Goal: Transaction & Acquisition: Purchase product/service

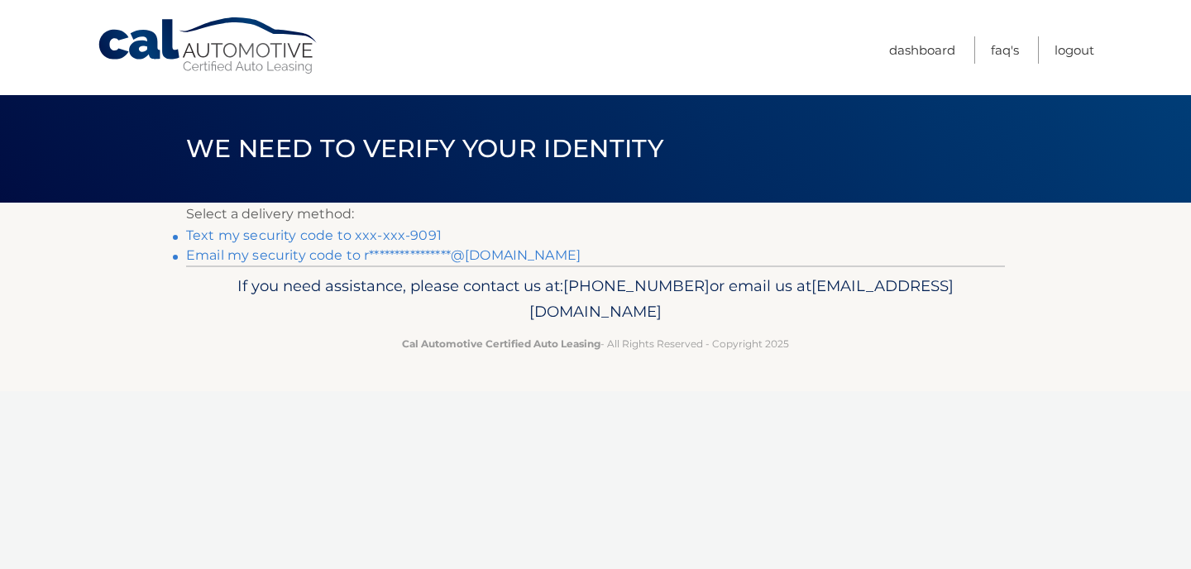
click at [419, 233] on link "Text my security code to xxx-xxx-9091" at bounding box center [314, 235] width 256 height 16
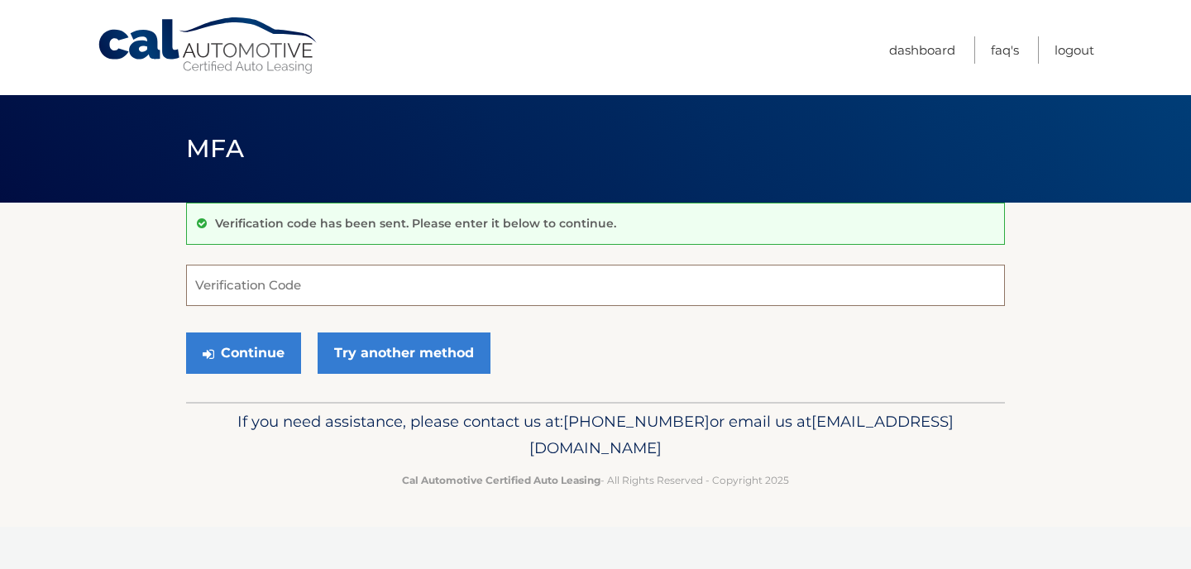
click at [394, 293] on input "Verification Code" at bounding box center [595, 285] width 819 height 41
type input "939973"
click at [240, 355] on button "Continue" at bounding box center [243, 352] width 115 height 41
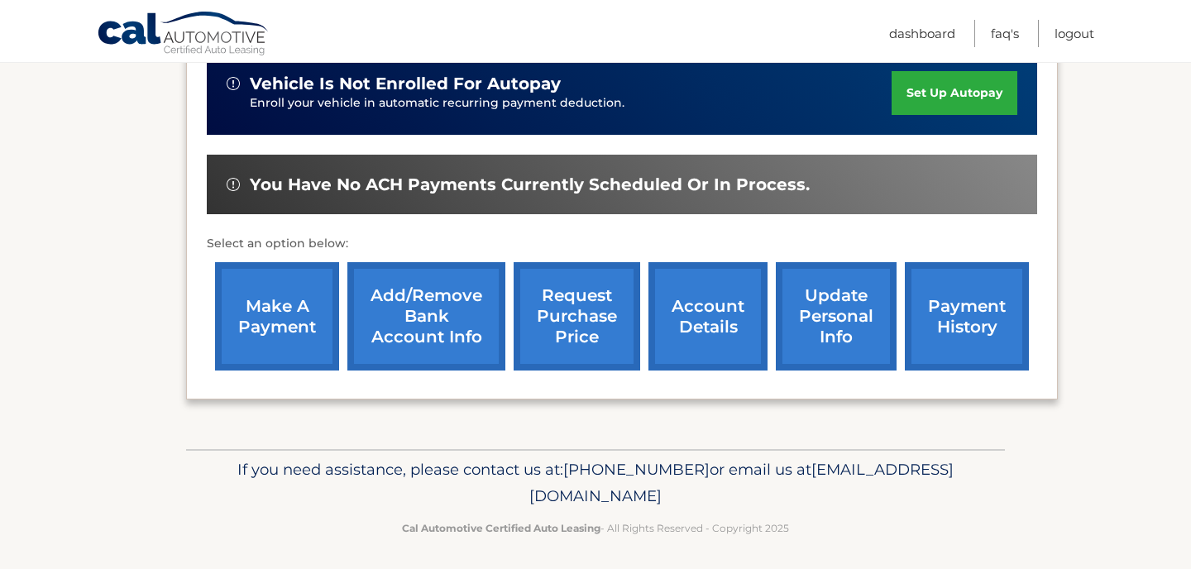
scroll to position [433, 0]
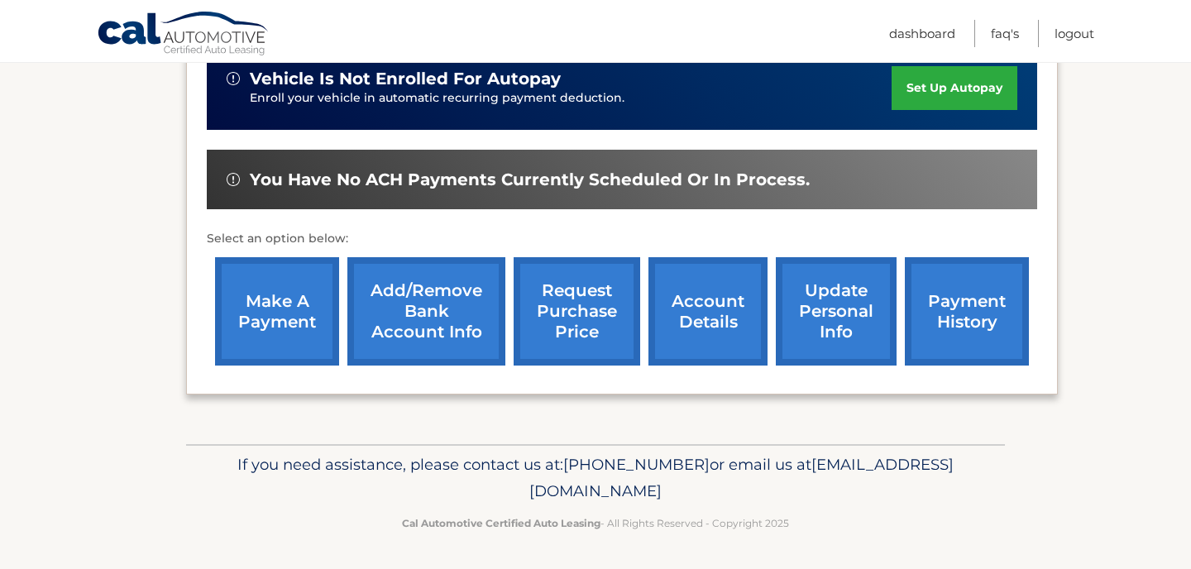
click at [699, 299] on link "account details" at bounding box center [707, 311] width 119 height 108
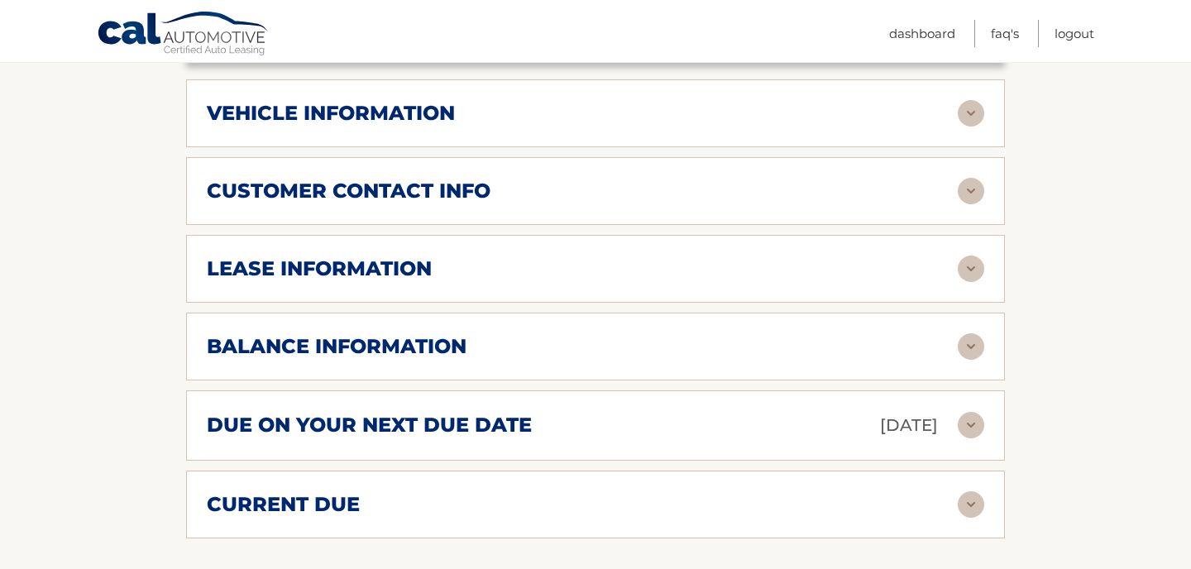
scroll to position [784, 0]
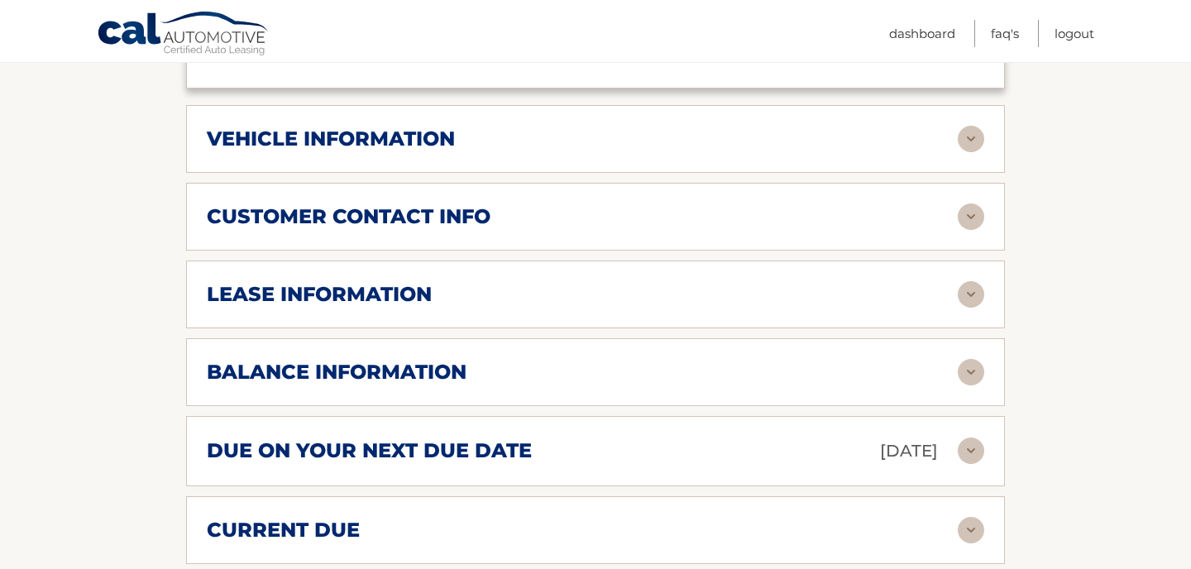
click at [978, 136] on img at bounding box center [971, 139] width 26 height 26
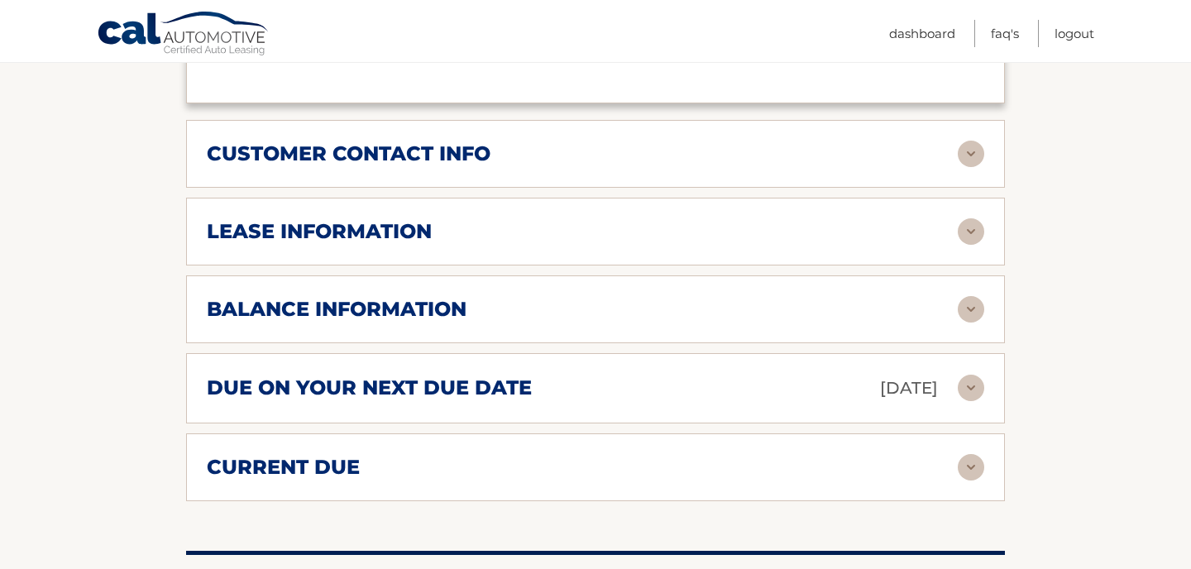
scroll to position [1247, 0]
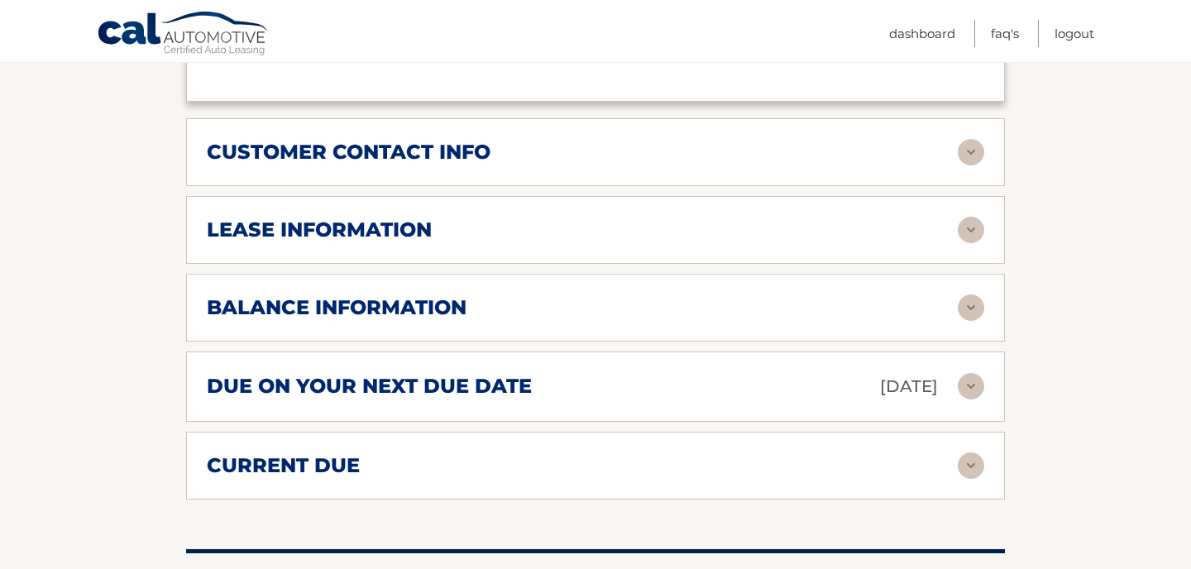
click at [966, 221] on img at bounding box center [971, 230] width 26 height 26
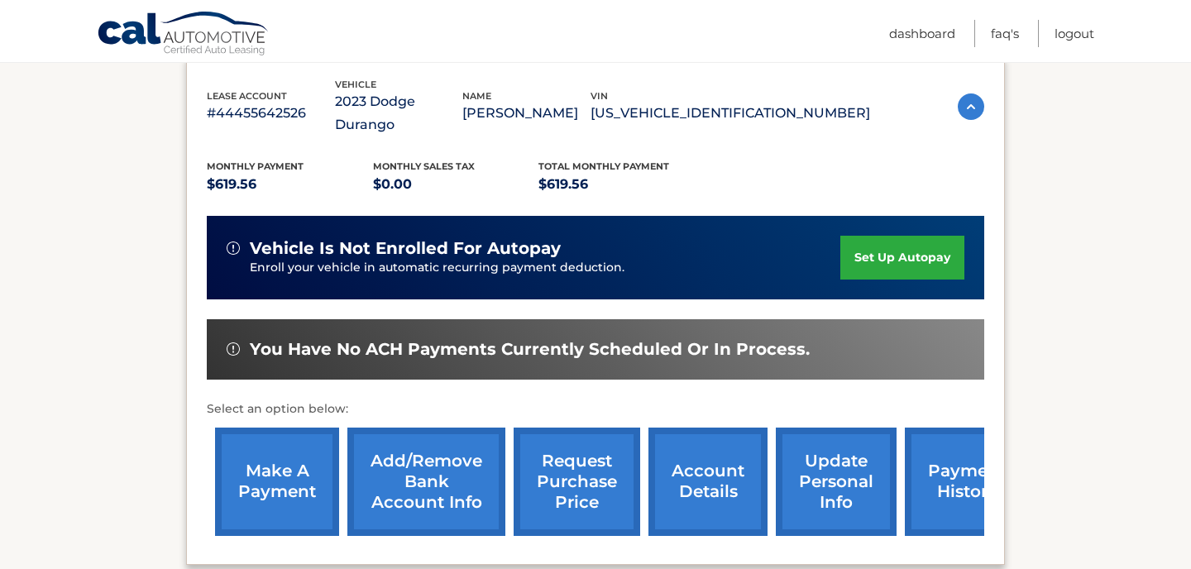
scroll to position [264, 0]
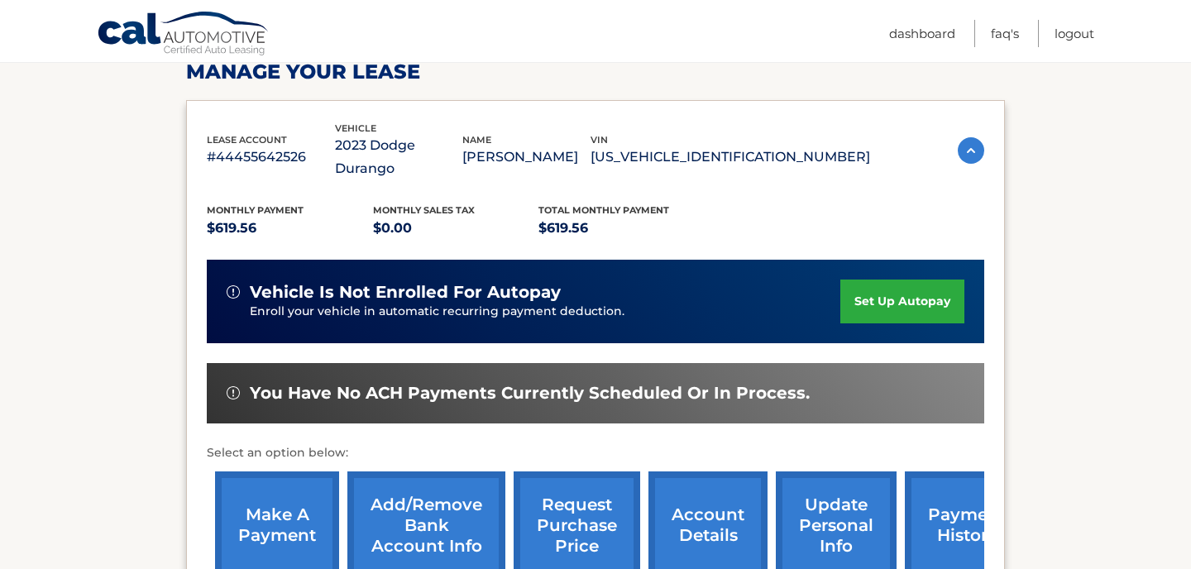
click at [242, 520] on link "make a payment" at bounding box center [277, 525] width 124 height 108
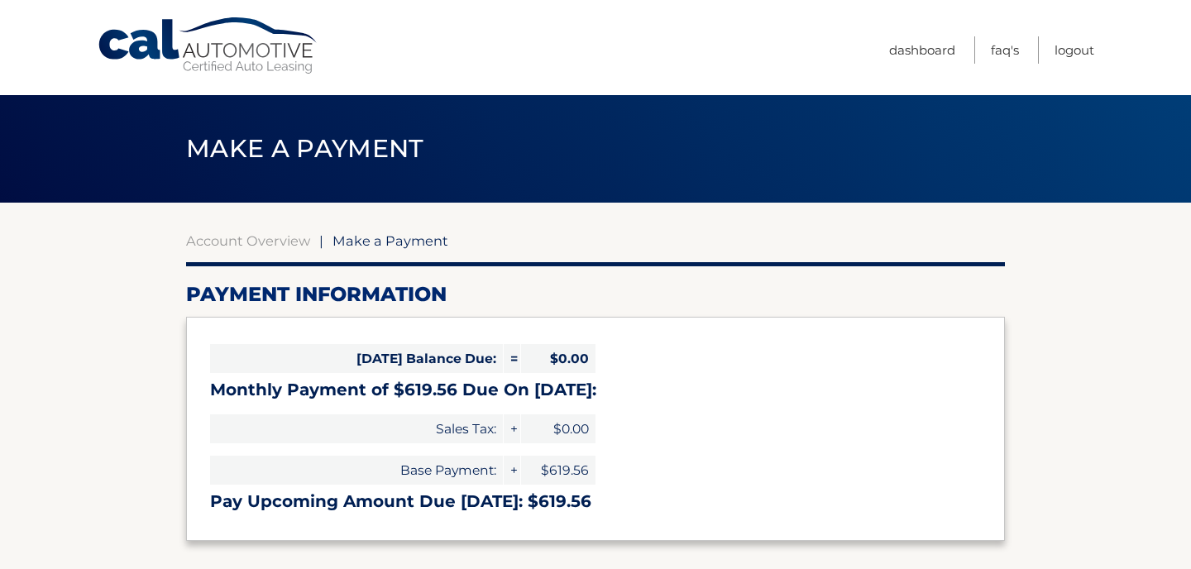
select select "NWFkNzg4YmEtYmI5ZC00ZDMxLTgwM2EtYTcyODIzYTAwZDZh"
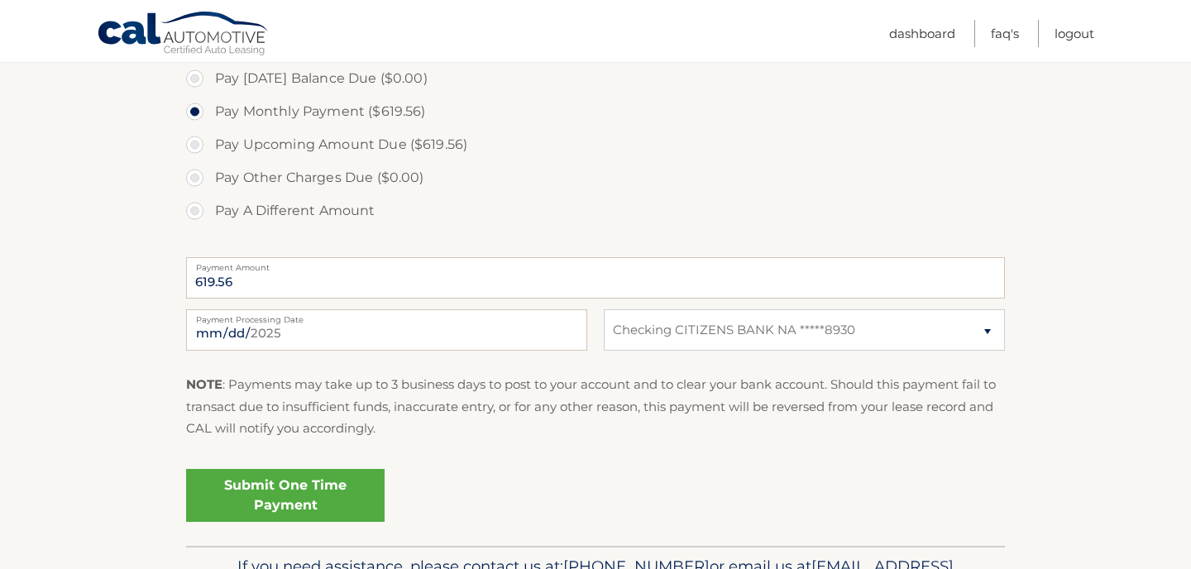
scroll to position [511, 0]
click at [310, 485] on link "Submit One Time Payment" at bounding box center [285, 494] width 198 height 53
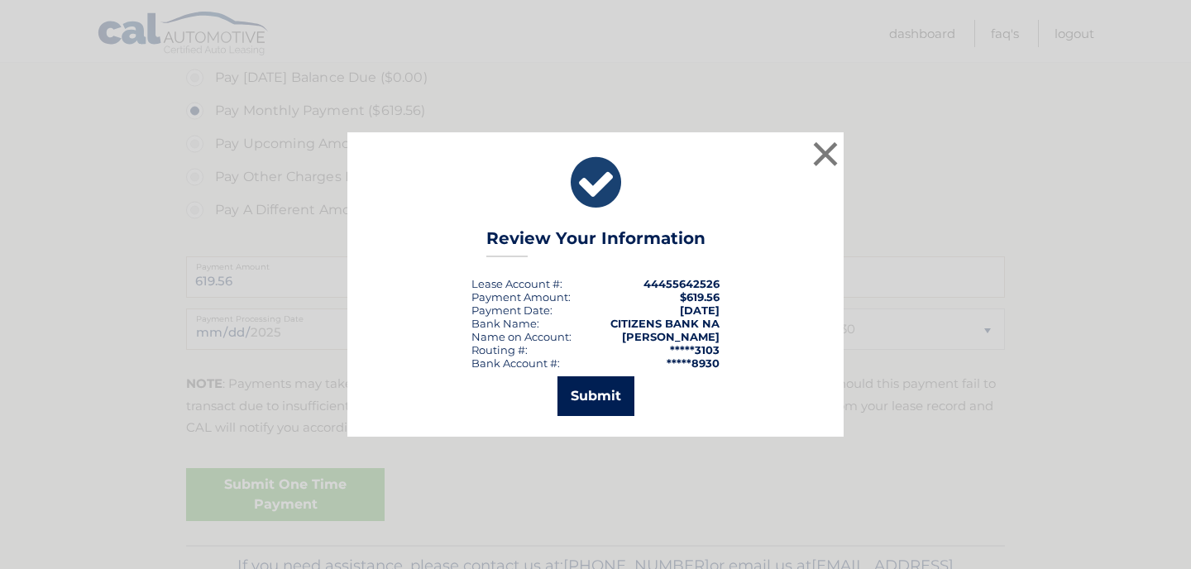
click at [596, 403] on button "Submit" at bounding box center [595, 396] width 77 height 40
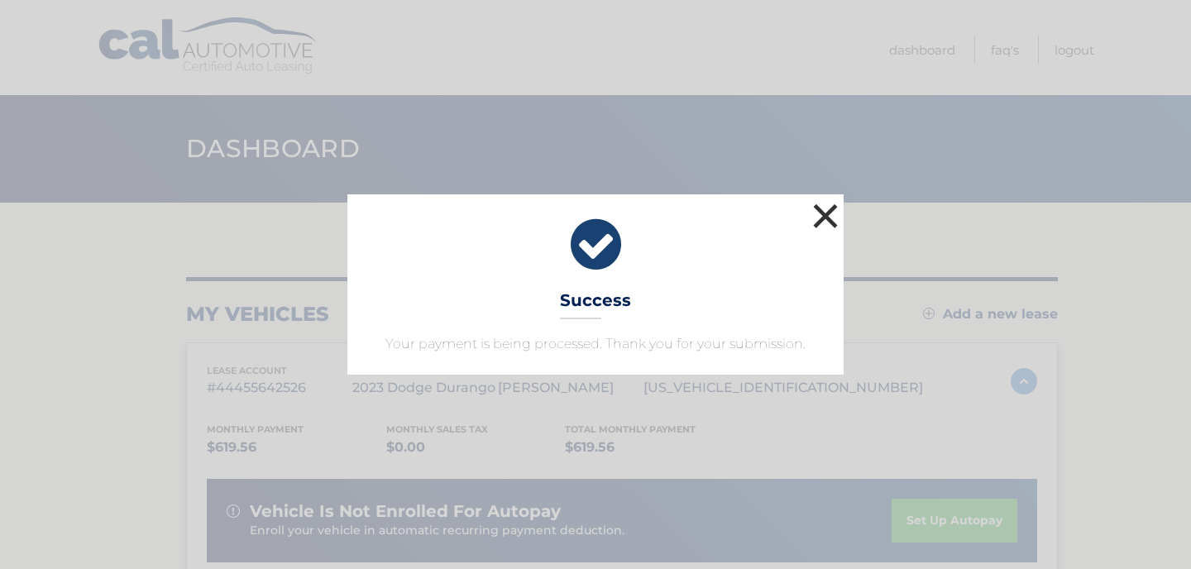
click at [830, 216] on button "×" at bounding box center [825, 215] width 33 height 33
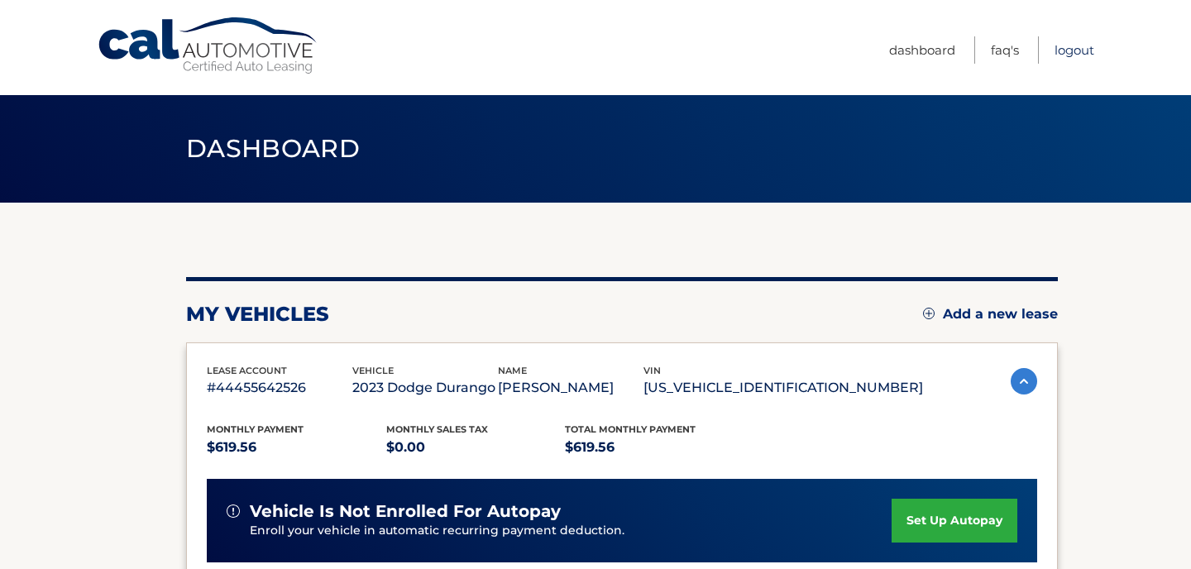
click at [1085, 51] on link "Logout" at bounding box center [1074, 49] width 40 height 27
